Goal: Check status: Check status

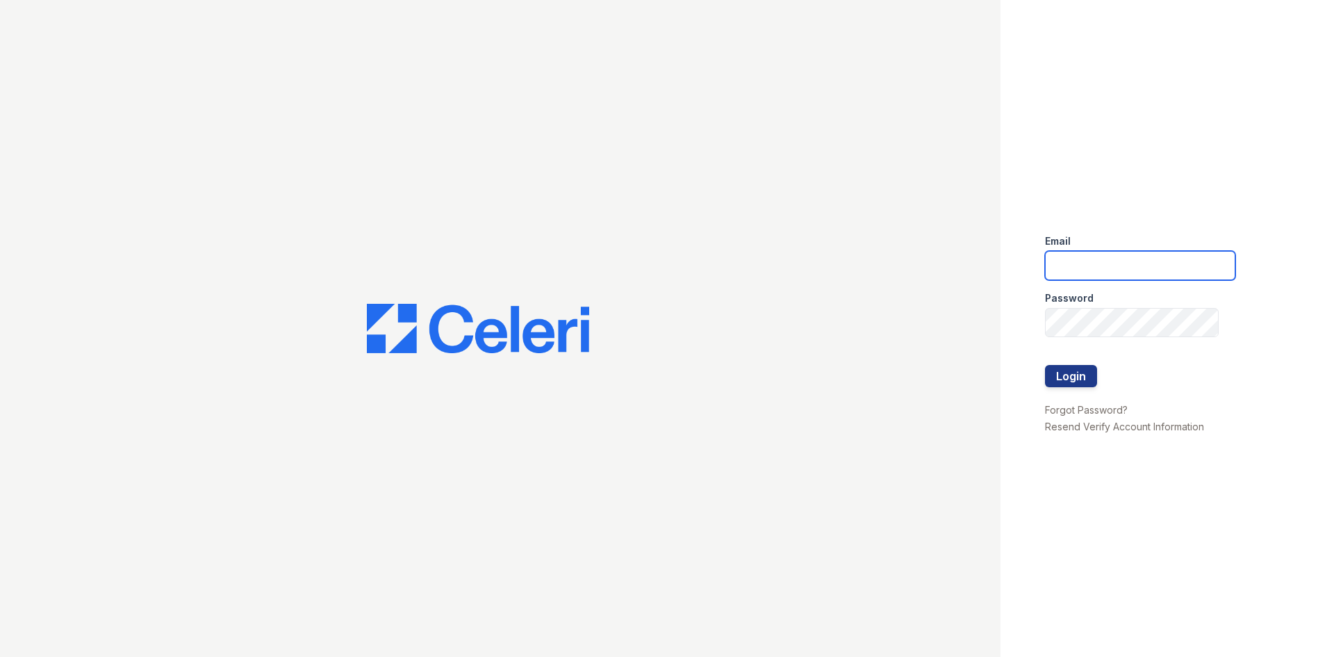
click at [1175, 261] on input "email" at bounding box center [1140, 265] width 190 height 29
type input "[EMAIL_ADDRESS][DOMAIN_NAME]"
click at [1052, 375] on button "Login" at bounding box center [1071, 376] width 52 height 22
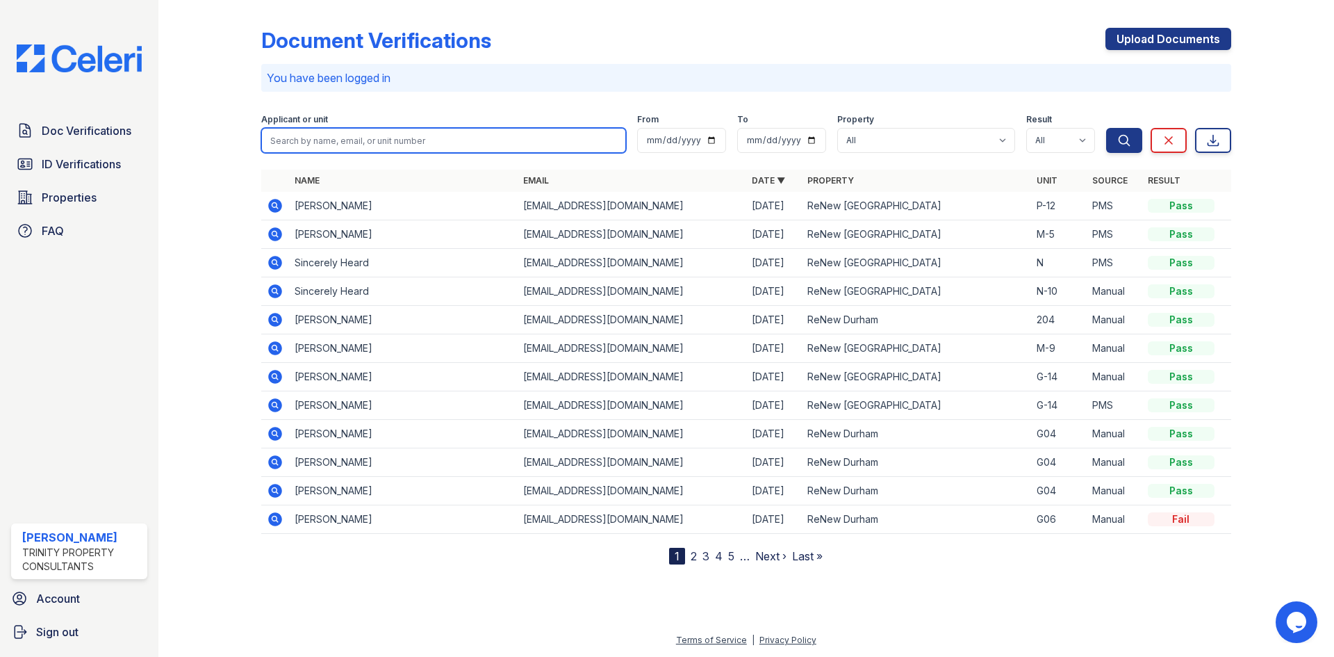
click at [371, 136] on input "search" at bounding box center [443, 140] width 365 height 25
paste input "Amarieyonee"
click at [384, 145] on input "Amarieyonee" at bounding box center [443, 140] width 365 height 25
paste input "Hudgins"
type input "Amarieyonee Hudgins"
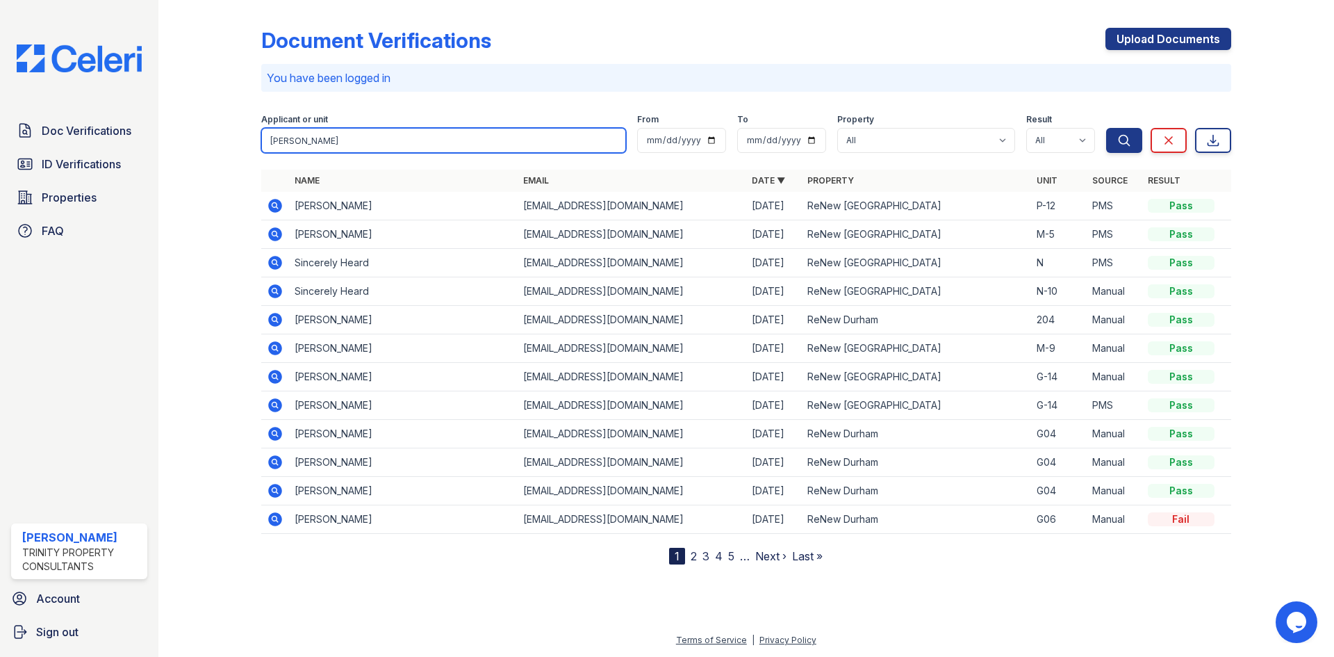
click at [1106, 128] on button "Search" at bounding box center [1124, 140] width 36 height 25
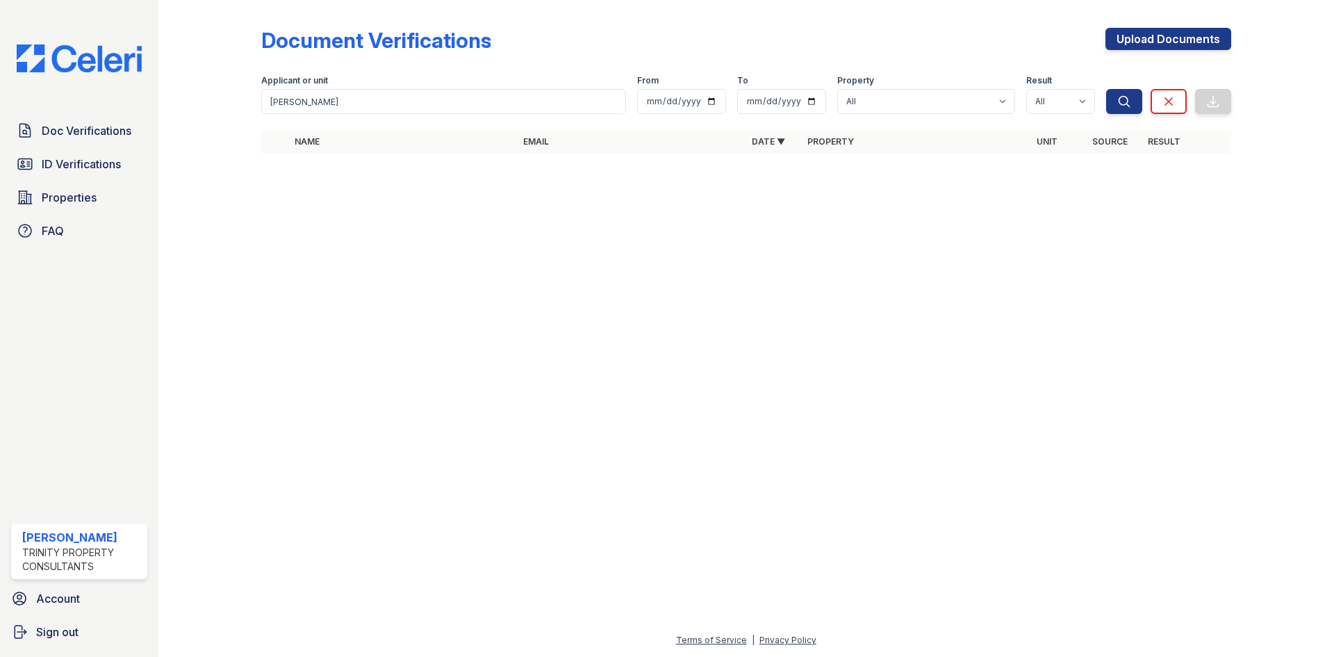
click at [370, 142] on th "Name" at bounding box center [403, 142] width 229 height 22
drag, startPoint x: 697, startPoint y: 146, endPoint x: 737, endPoint y: 145, distance: 40.3
click at [699, 146] on th "Email" at bounding box center [632, 142] width 229 height 22
click at [882, 145] on th "Property" at bounding box center [916, 142] width 229 height 22
click at [1078, 140] on th "Unit" at bounding box center [1059, 142] width 56 height 22
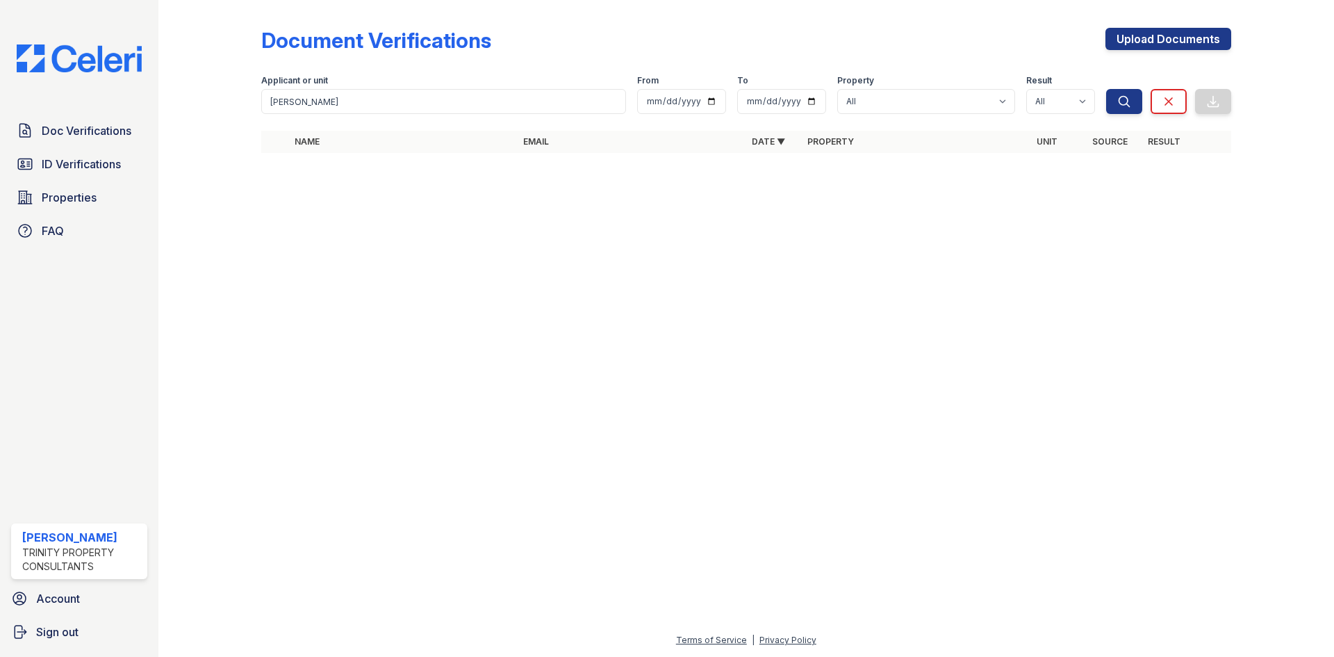
click at [1200, 144] on th "Result" at bounding box center [1187, 142] width 89 height 22
click at [64, 168] on span "ID Verifications" at bounding box center [81, 164] width 79 height 17
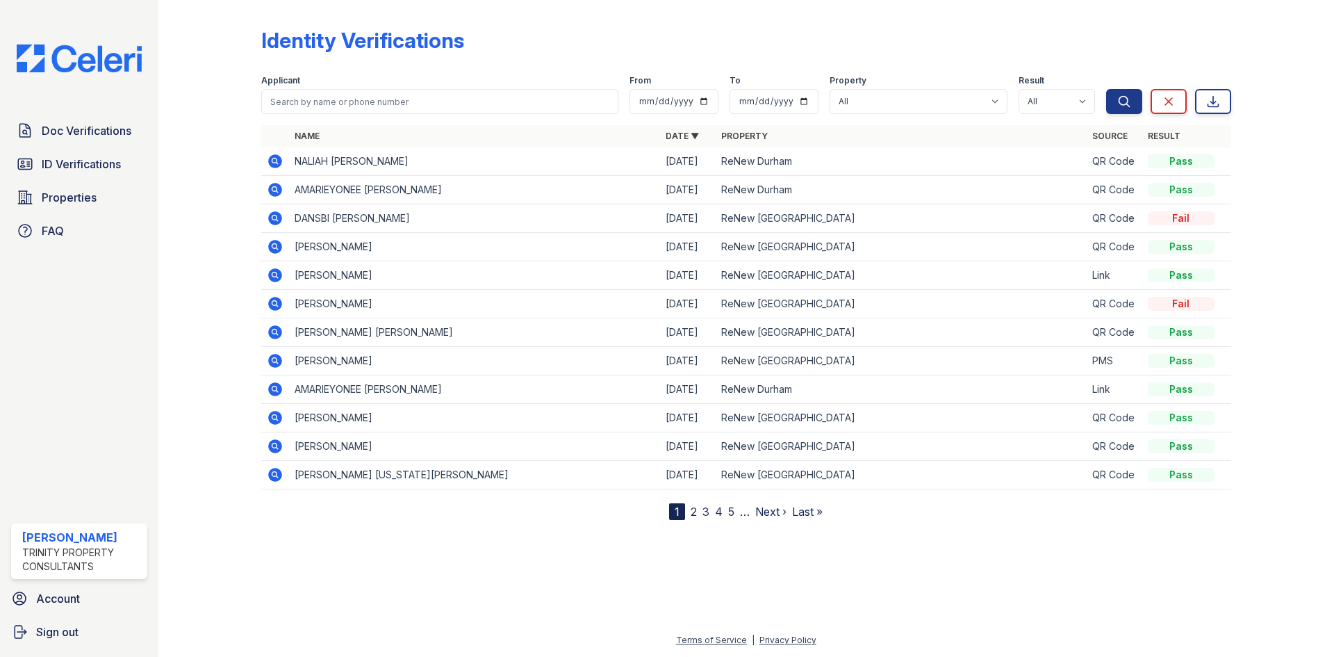
click at [1188, 190] on div "Pass" at bounding box center [1181, 190] width 67 height 14
click at [415, 190] on td "AMARIEYONEE [PERSON_NAME]" at bounding box center [474, 190] width 371 height 28
click at [279, 189] on icon at bounding box center [275, 190] width 14 height 14
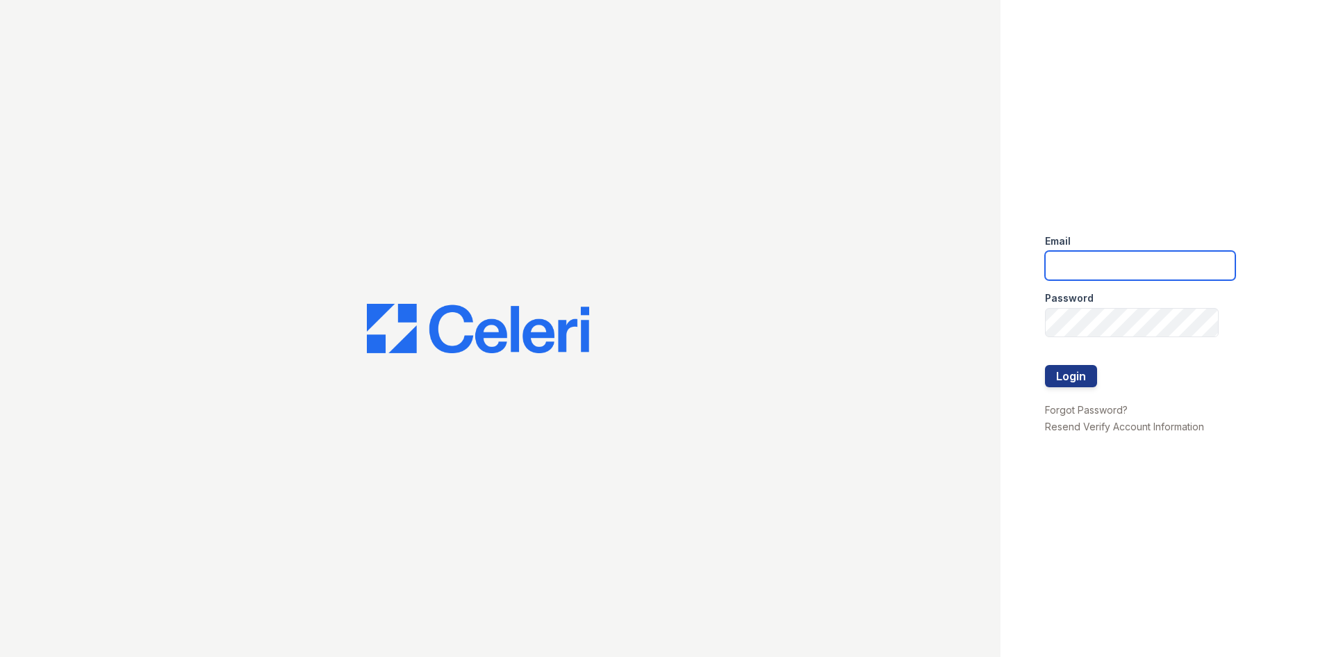
click at [1193, 266] on input "email" at bounding box center [1140, 265] width 190 height 29
type input "MBautista@trinity-pm.com"
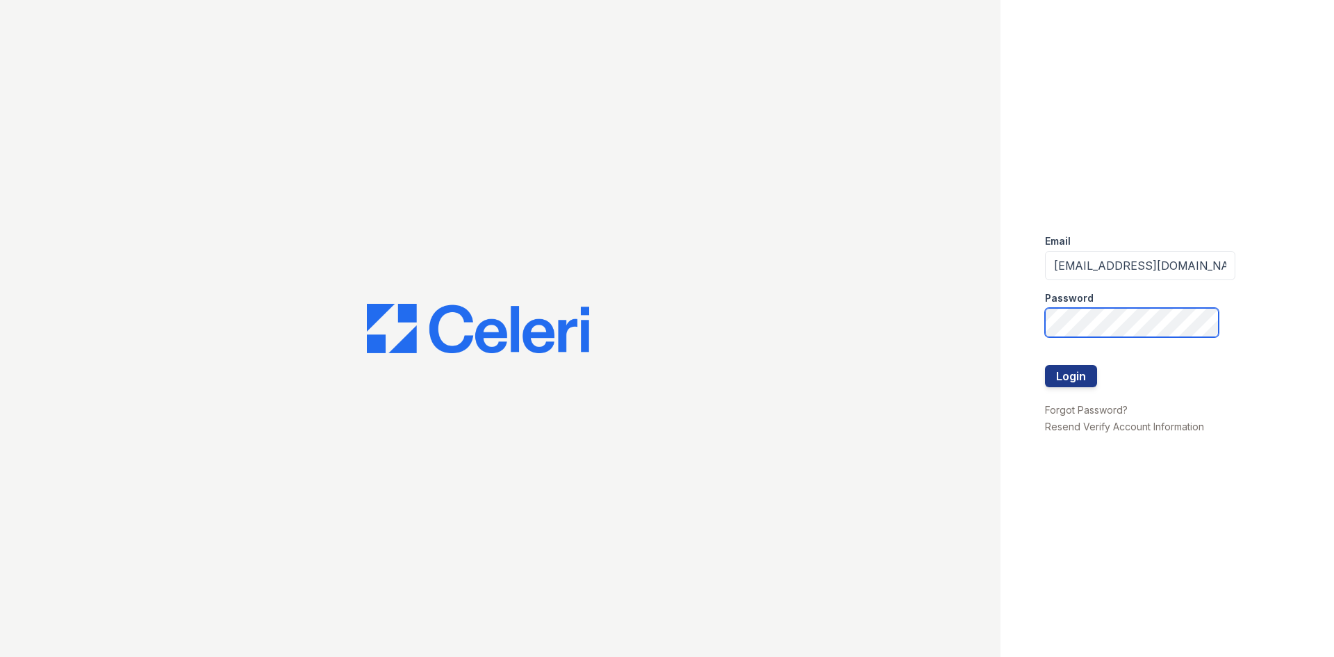
click at [1045, 365] on button "Login" at bounding box center [1071, 376] width 52 height 22
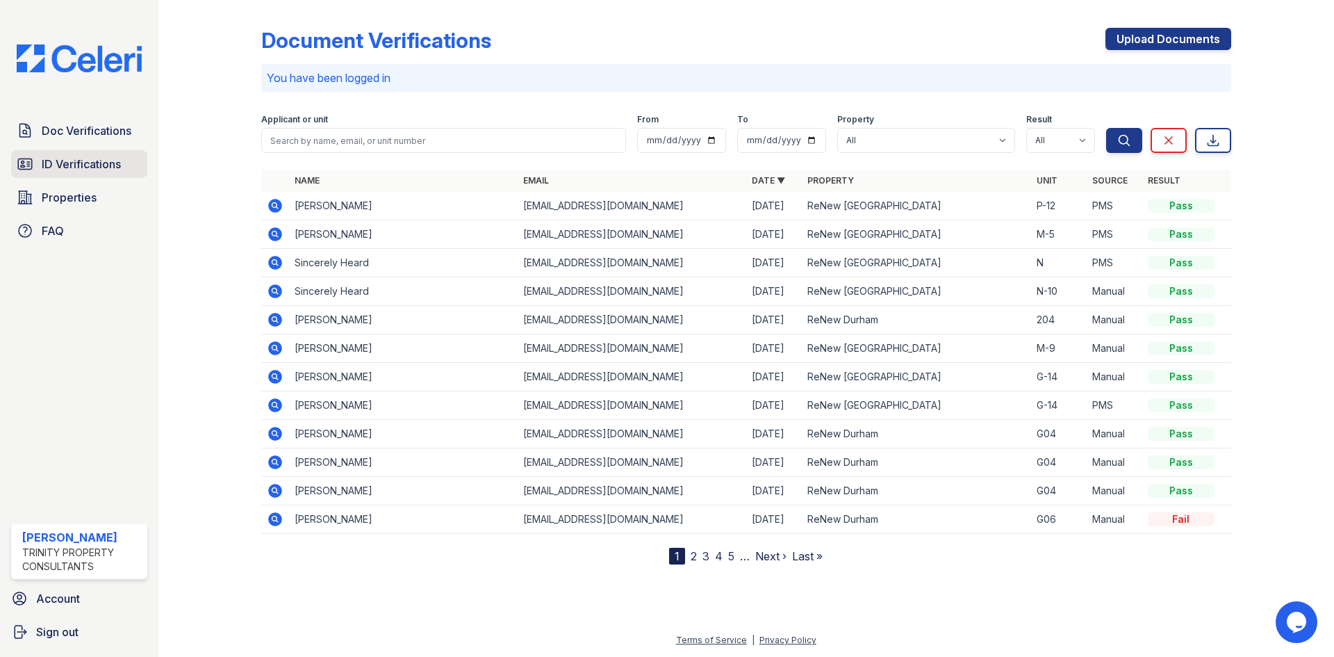
click at [30, 168] on icon at bounding box center [25, 164] width 17 height 17
